Goal: Information Seeking & Learning: Understand process/instructions

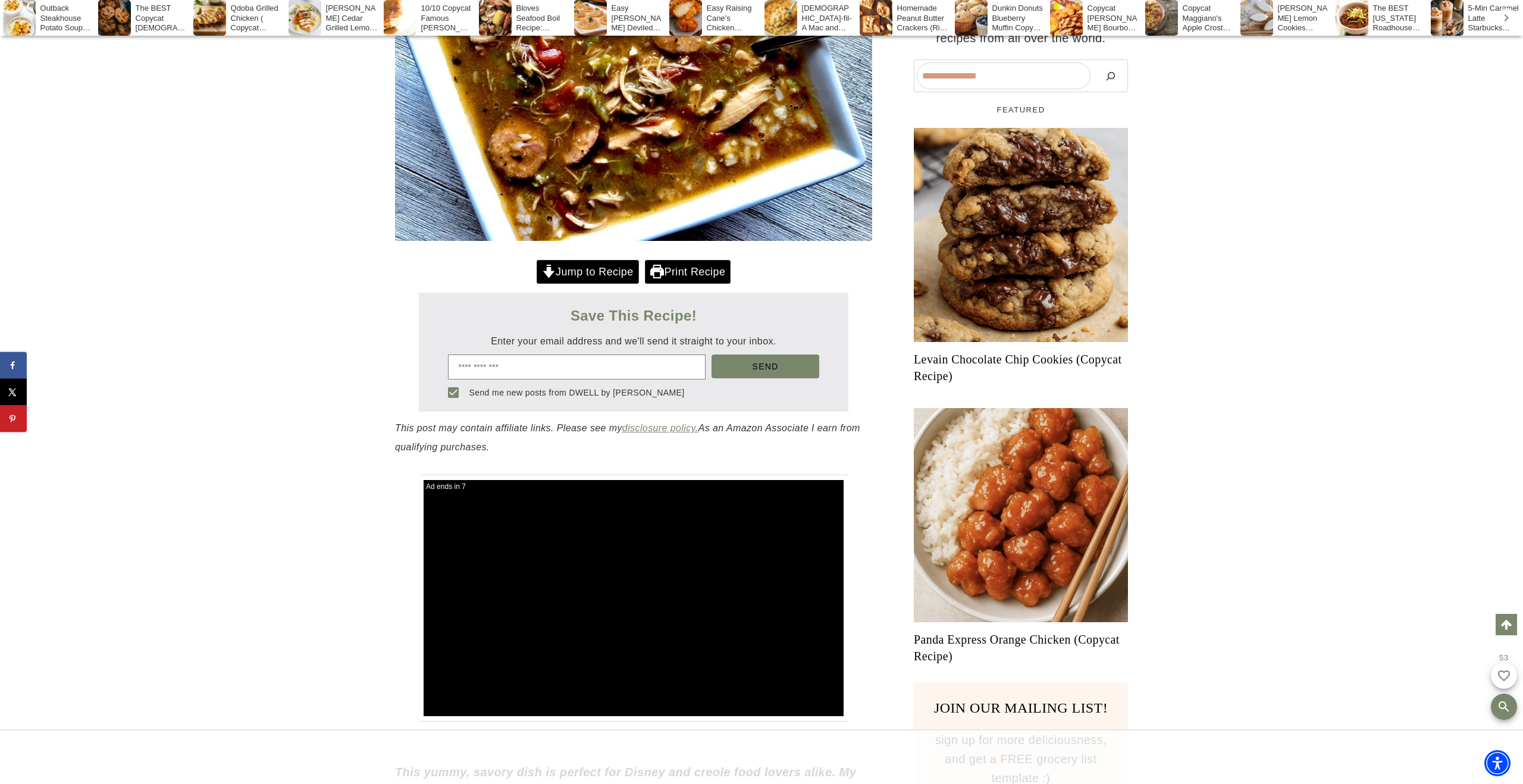
click at [607, 284] on link "Jump to Recipe" at bounding box center [588, 272] width 102 height 24
